Goal: Task Accomplishment & Management: Manage account settings

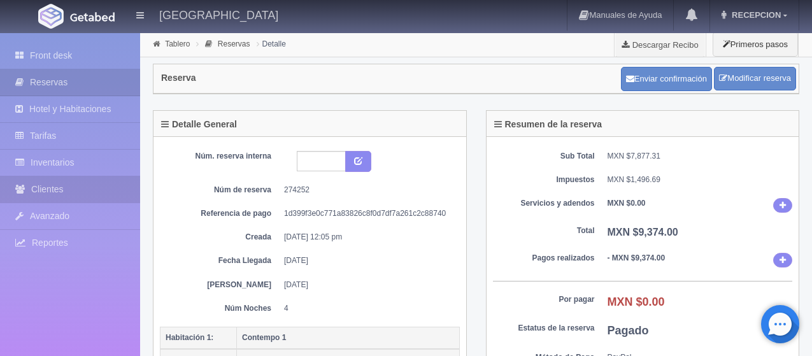
scroll to position [533, 0]
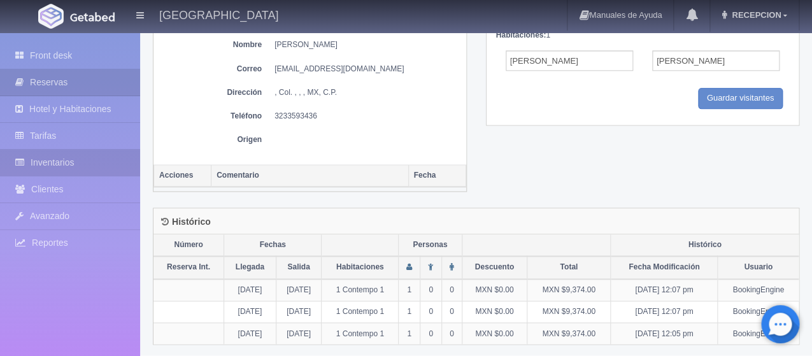
click at [62, 168] on link "Inventarios" at bounding box center [70, 163] width 140 height 26
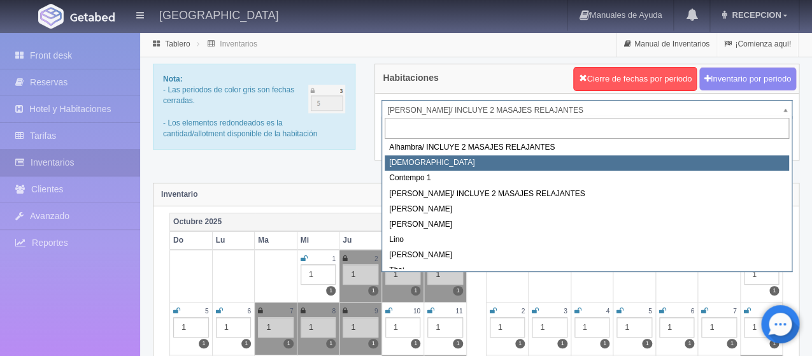
scroll to position [64, 0]
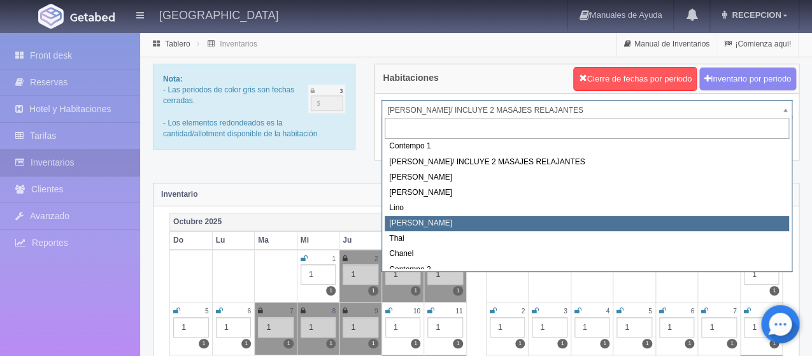
select select "726"
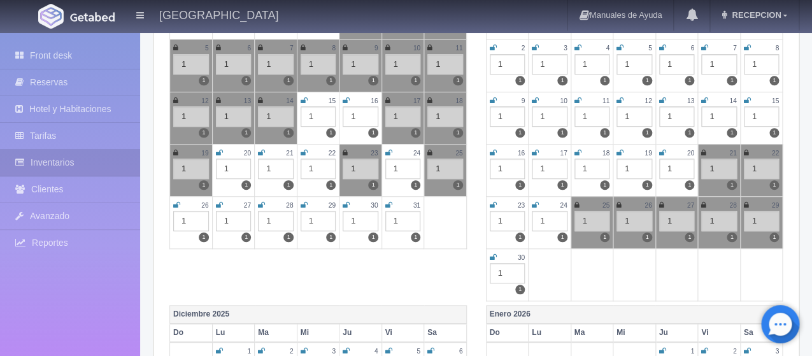
scroll to position [318, 0]
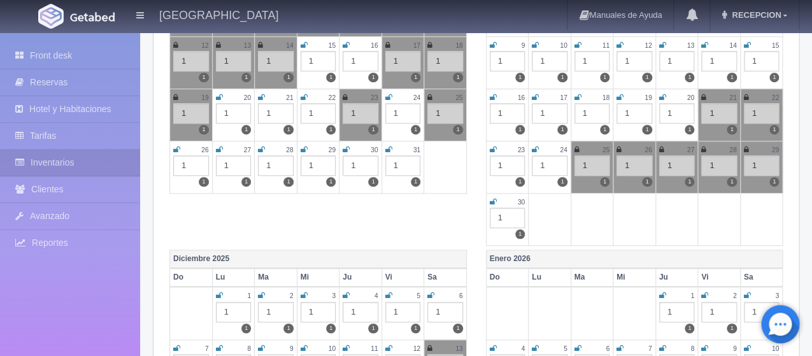
click at [216, 147] on icon at bounding box center [219, 150] width 7 height 8
click at [260, 151] on icon at bounding box center [261, 150] width 7 height 8
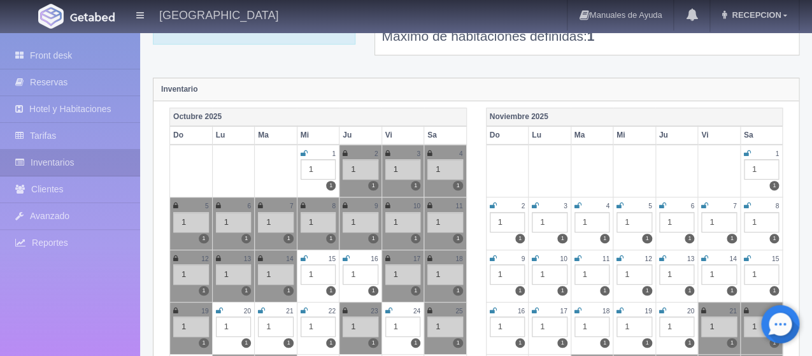
scroll to position [127, 0]
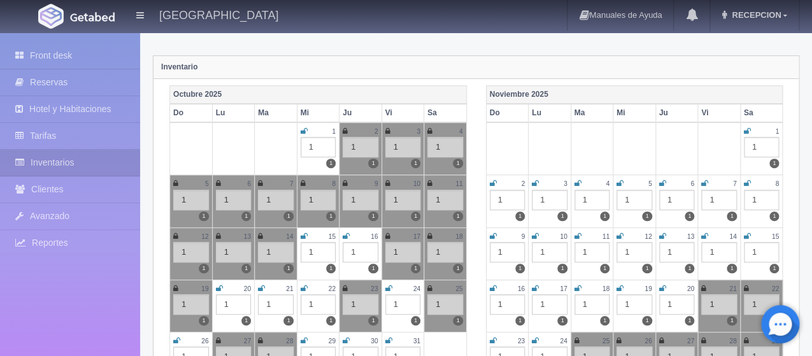
click at [618, 234] on icon at bounding box center [619, 236] width 7 height 8
click at [663, 237] on icon at bounding box center [662, 236] width 7 height 8
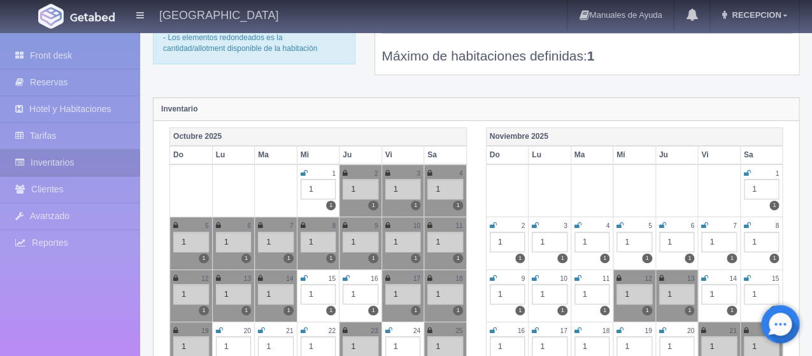
scroll to position [64, 0]
